Goal: Transaction & Acquisition: Purchase product/service

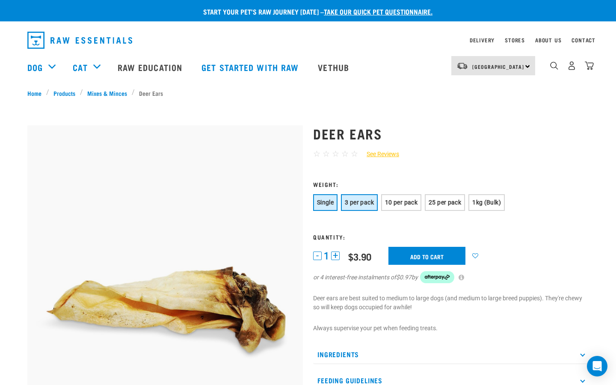
click at [358, 197] on button "3 per pack" at bounding box center [359, 202] width 37 height 17
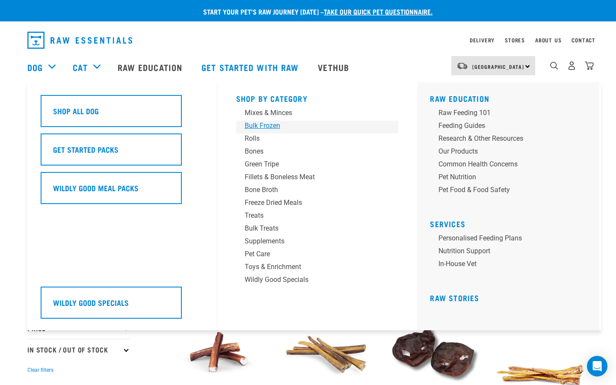
click at [257, 127] on div "Bulk Frozen" at bounding box center [312, 126] width 134 height 10
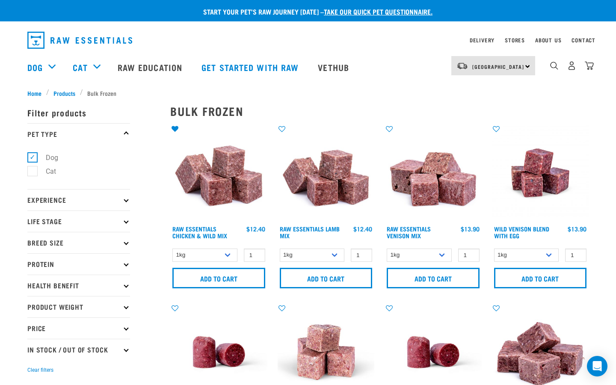
click at [248, 175] on img at bounding box center [218, 173] width 97 height 97
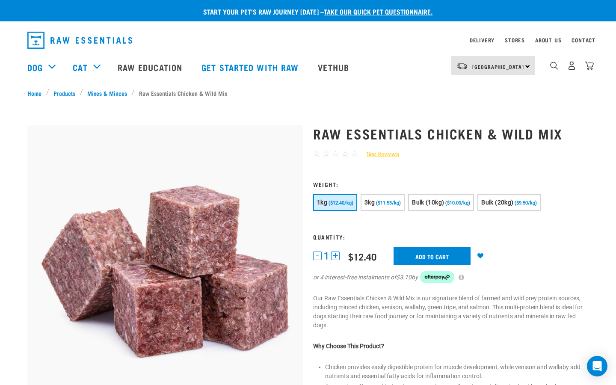
click at [332, 181] on h3 "Weight:" at bounding box center [451, 184] width 276 height 6
